Goal: Transaction & Acquisition: Purchase product/service

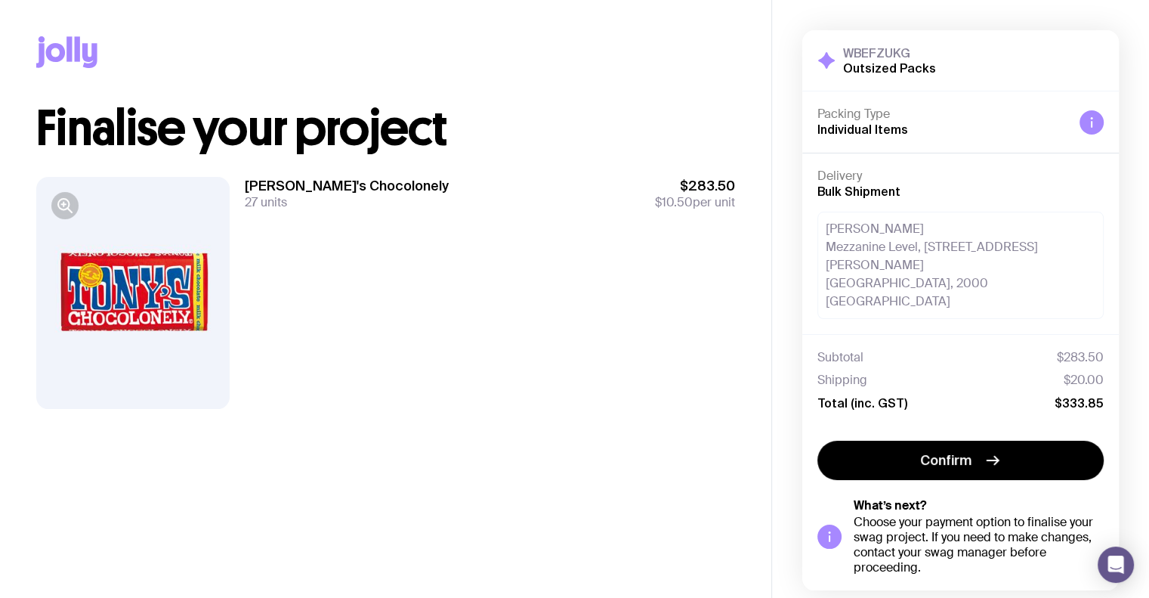
click at [937, 451] on span "Confirm" at bounding box center [945, 460] width 51 height 18
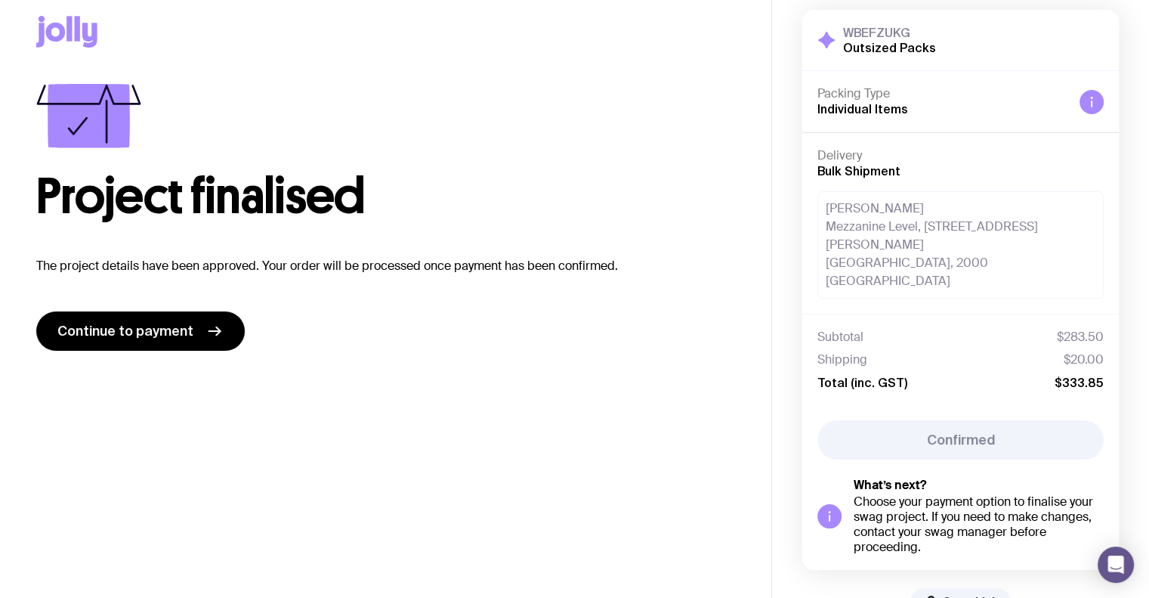
scroll to position [30, 0]
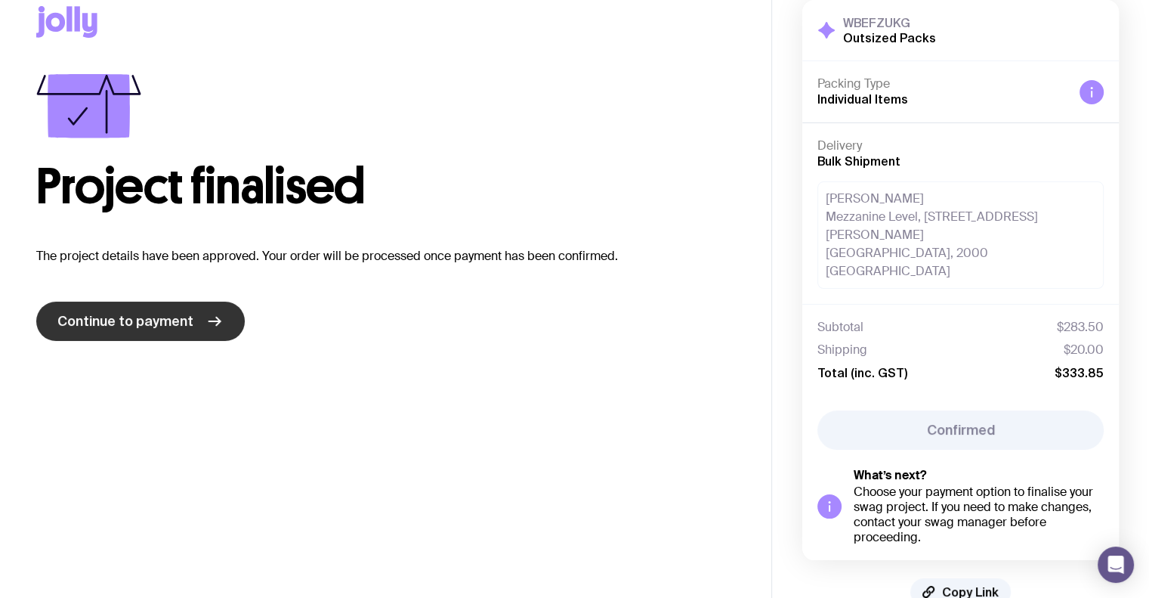
click at [206, 323] on icon at bounding box center [215, 321] width 18 height 18
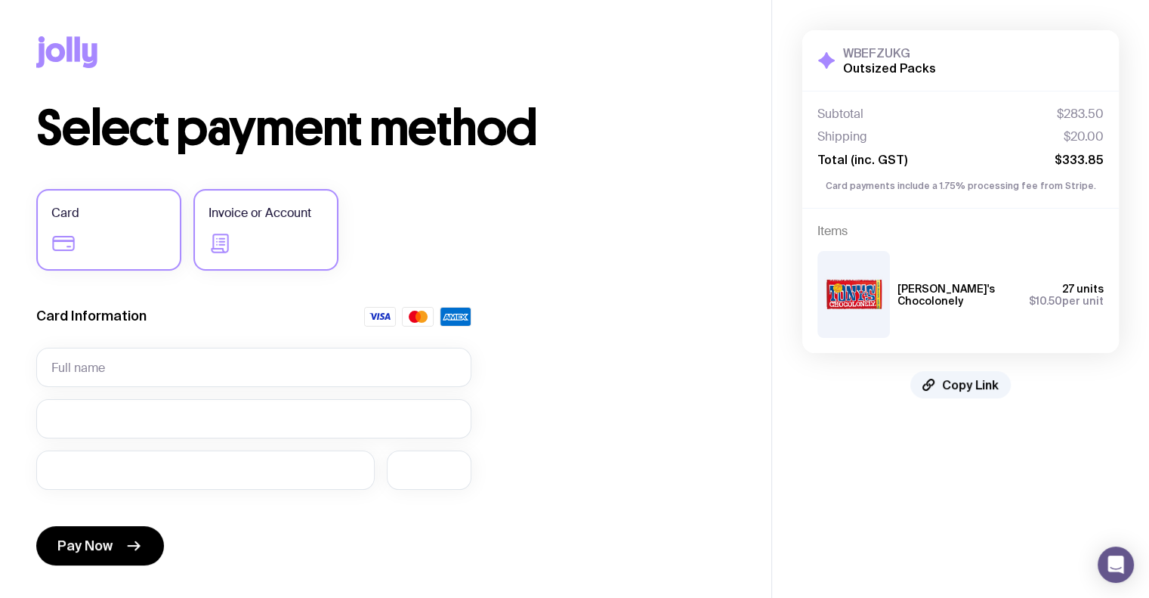
click at [203, 230] on label "Invoice or Account" at bounding box center [265, 230] width 145 height 82
click at [0, 0] on input "Invoice or Account" at bounding box center [0, 0] width 0 height 0
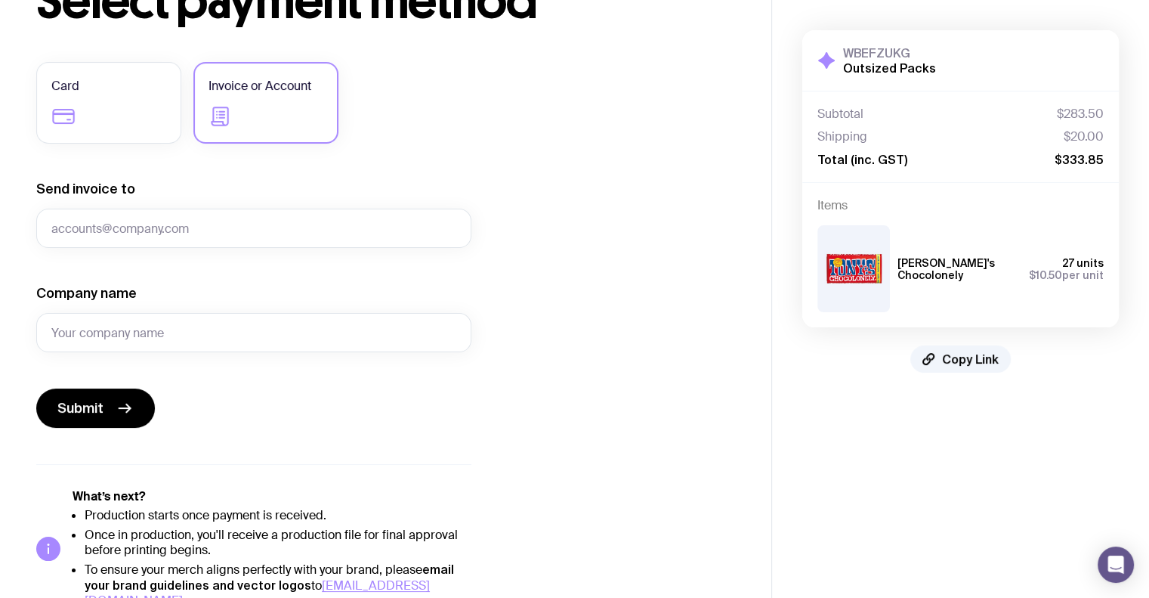
scroll to position [151, 0]
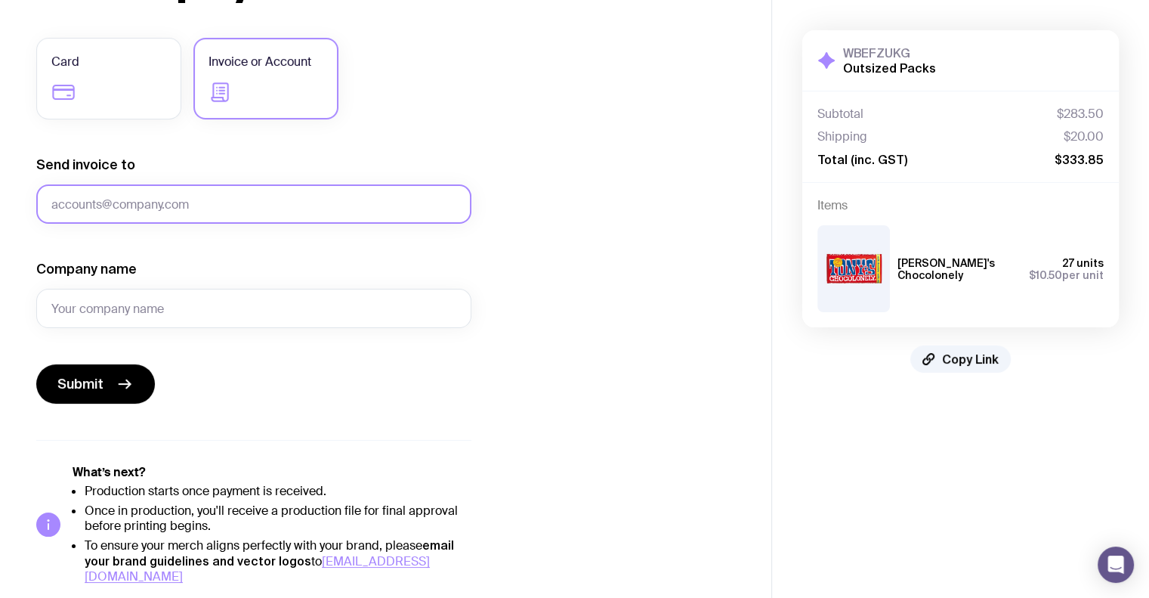
click at [193, 217] on input "Send invoice to" at bounding box center [253, 203] width 435 height 39
type input "a"
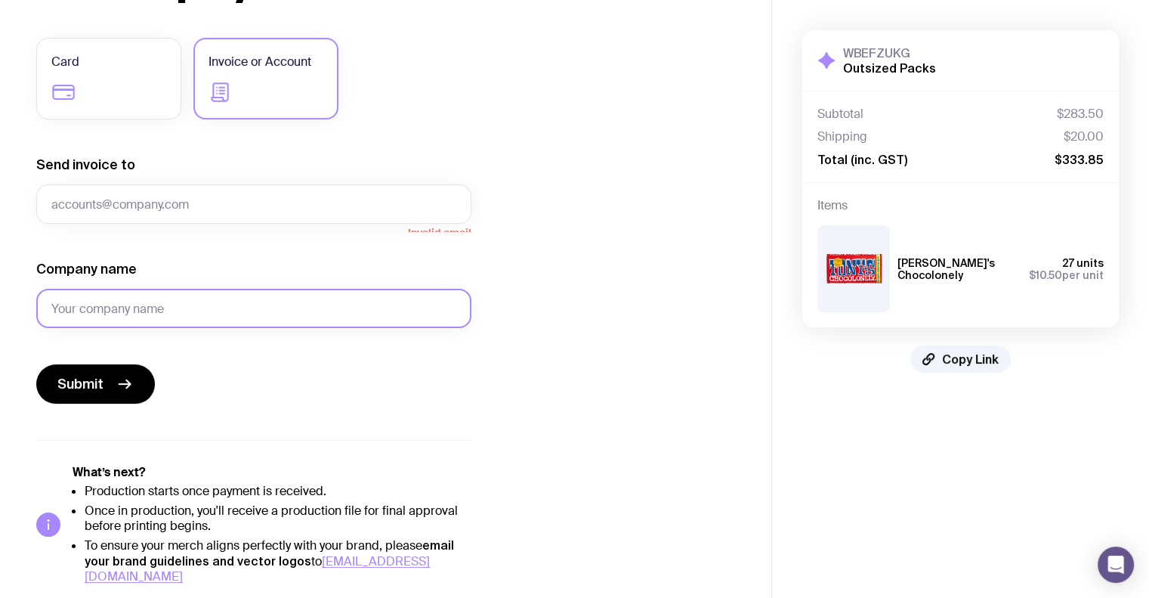
click at [315, 292] on input "Company name" at bounding box center [253, 308] width 435 height 39
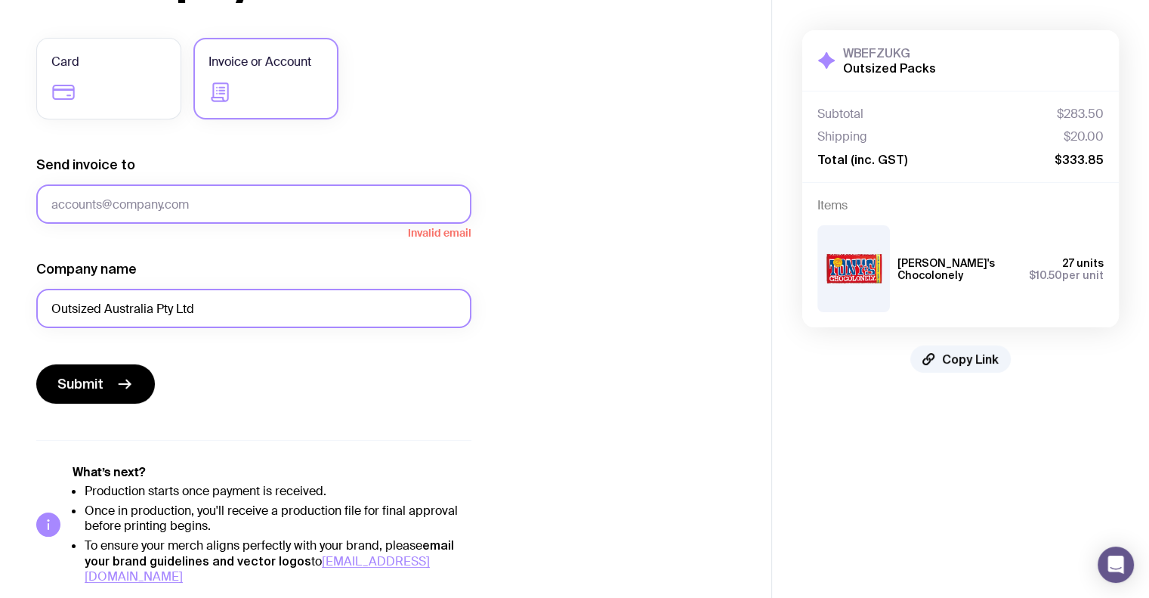
type input "Outsized Australia Pty Ltd"
click at [314, 206] on input "Send invoice to" at bounding box center [253, 203] width 435 height 39
